Goal: Navigation & Orientation: Find specific page/section

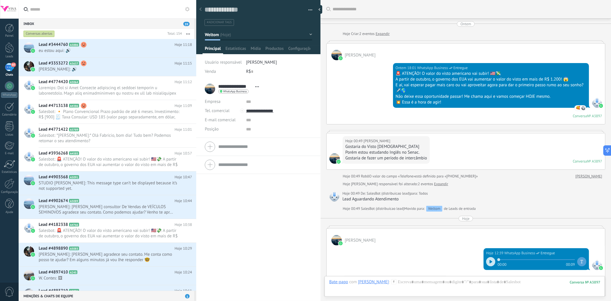
click at [10, 28] on div at bounding box center [9, 28] width 9 height 9
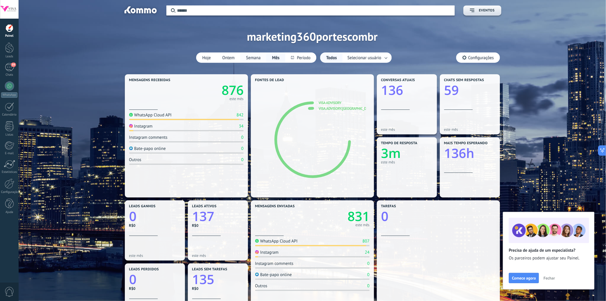
click at [252, 59] on button "Semana" at bounding box center [253, 58] width 26 height 10
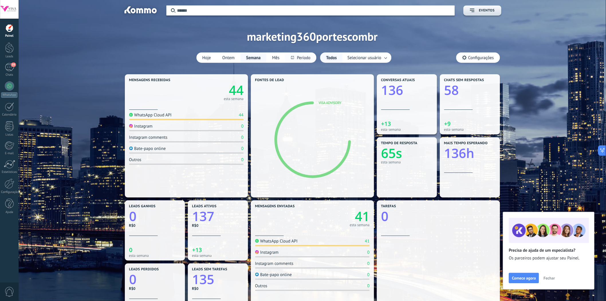
click at [306, 56] on button at bounding box center [300, 58] width 31 height 10
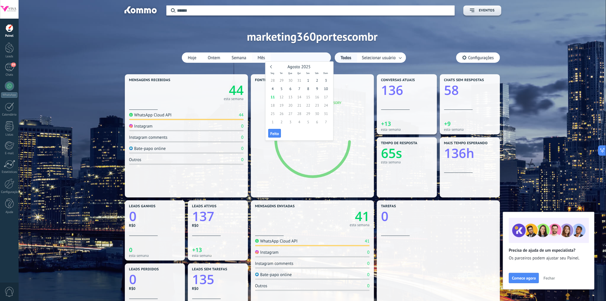
click at [262, 58] on div "Hoje Ontem Semana Mês" at bounding box center [256, 57] width 149 height 10
